Goal: Use online tool/utility: Utilize a website feature to perform a specific function

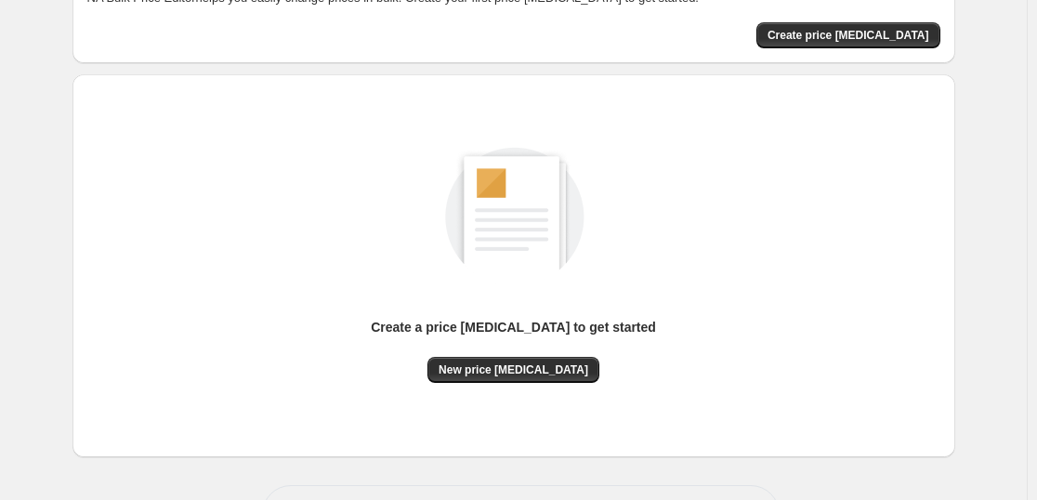
scroll to position [196, 0]
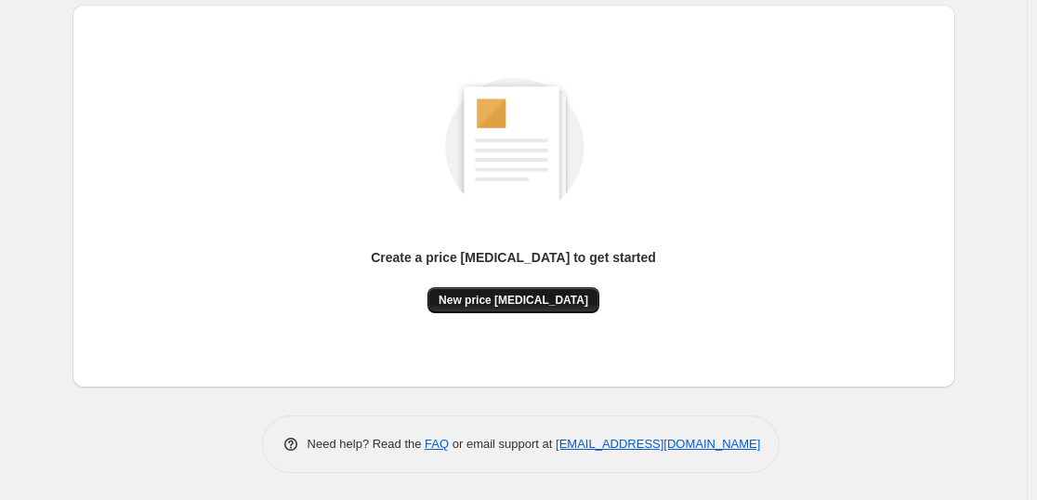
click at [522, 288] on button "New price [MEDICAL_DATA]" at bounding box center [514, 300] width 172 height 26
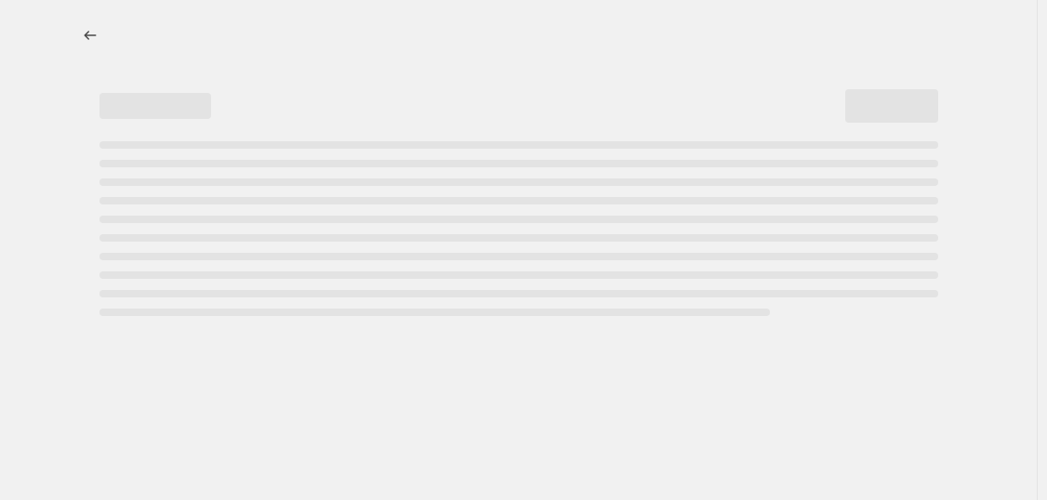
select select "percentage"
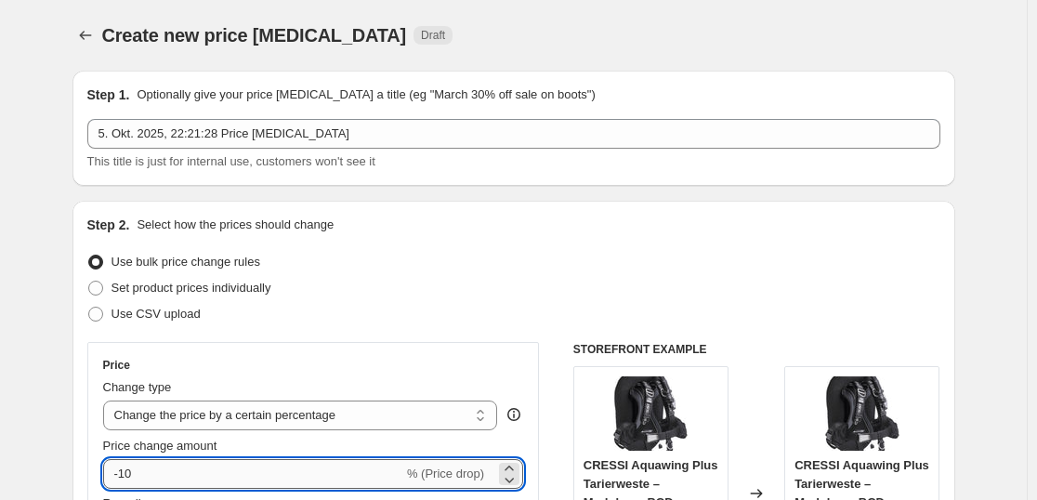
click at [305, 469] on input "-10" at bounding box center [253, 474] width 300 height 30
click at [303, 471] on input "-10" at bounding box center [253, 474] width 300 height 30
type input "-1"
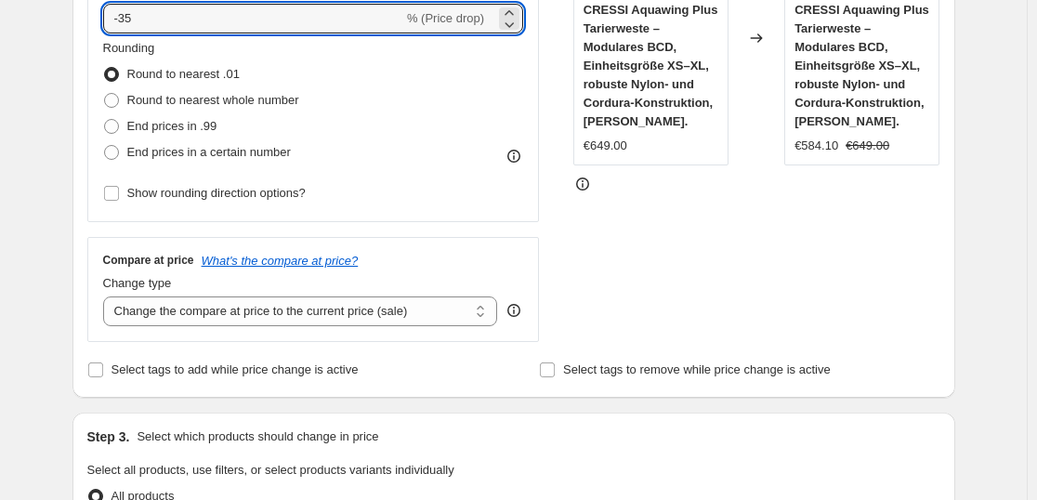
scroll to position [1451, 0]
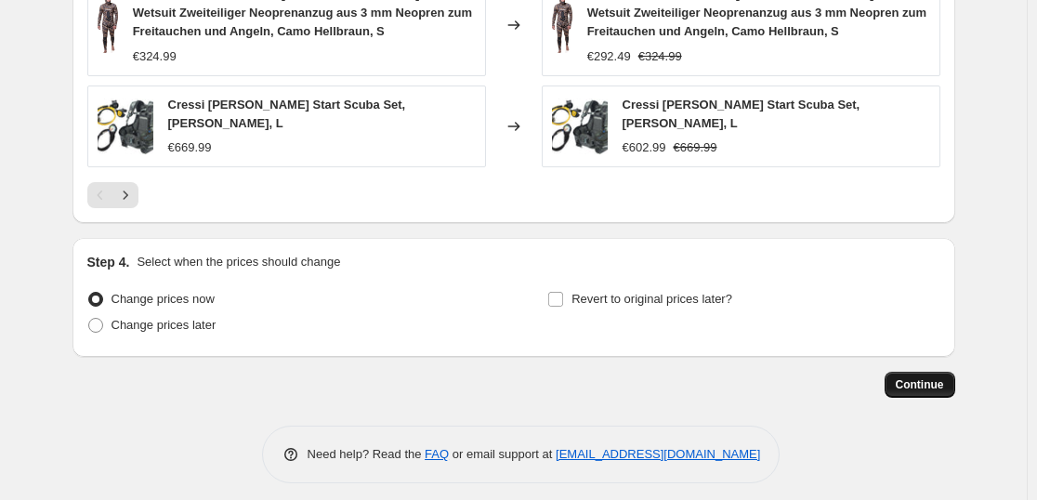
type input "-35"
click at [916, 372] on button "Continue" at bounding box center [920, 385] width 71 height 26
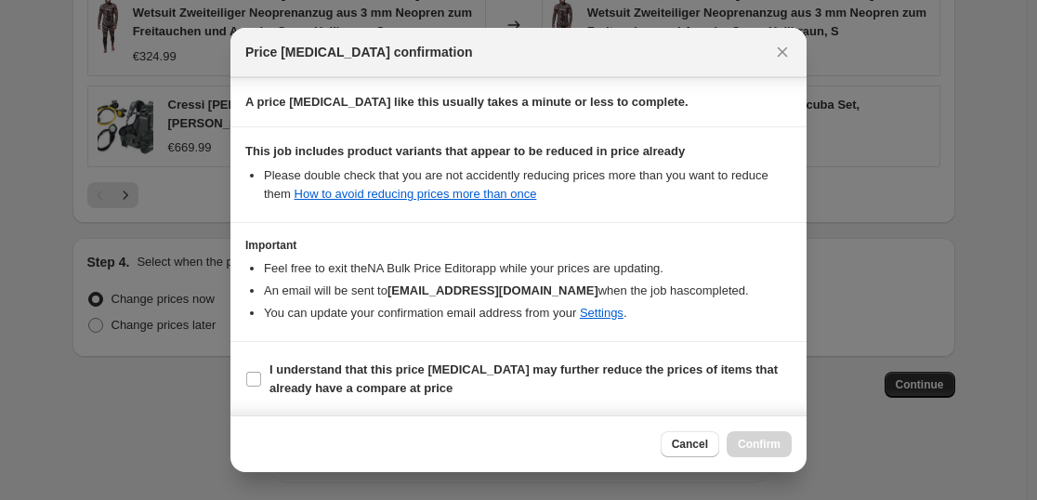
scroll to position [283, 0]
click at [422, 371] on b "I understand that this price [MEDICAL_DATA] may further reduce the prices of it…" at bounding box center [524, 378] width 508 height 33
click at [261, 371] on input "I understand that this price [MEDICAL_DATA] may further reduce the prices of it…" at bounding box center [253, 378] width 15 height 15
checkbox input "true"
click at [767, 434] on button "Confirm" at bounding box center [759, 444] width 65 height 26
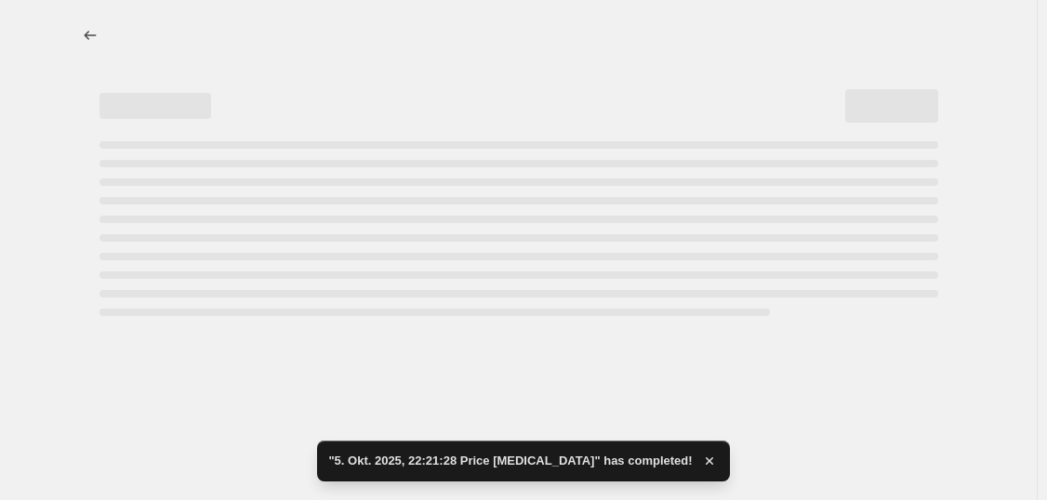
select select "percentage"
